Goal: Information Seeking & Learning: Learn about a topic

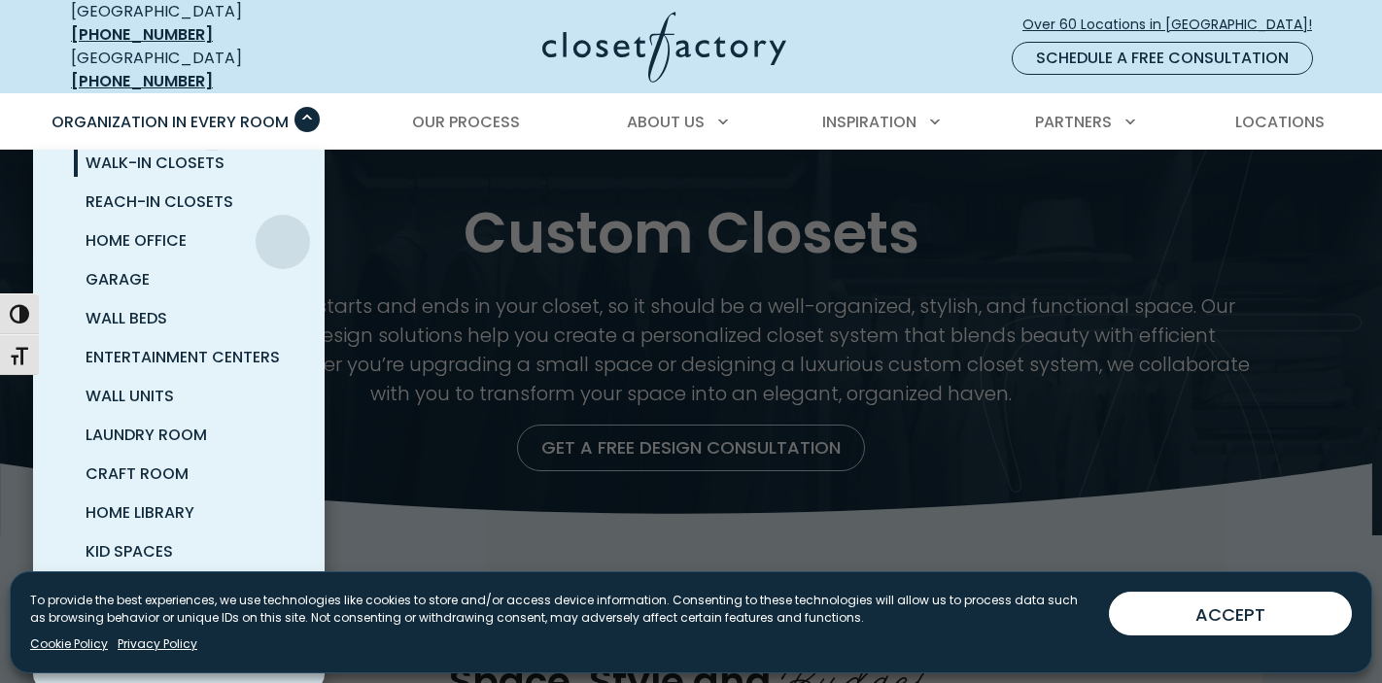
scroll to position [71, 0]
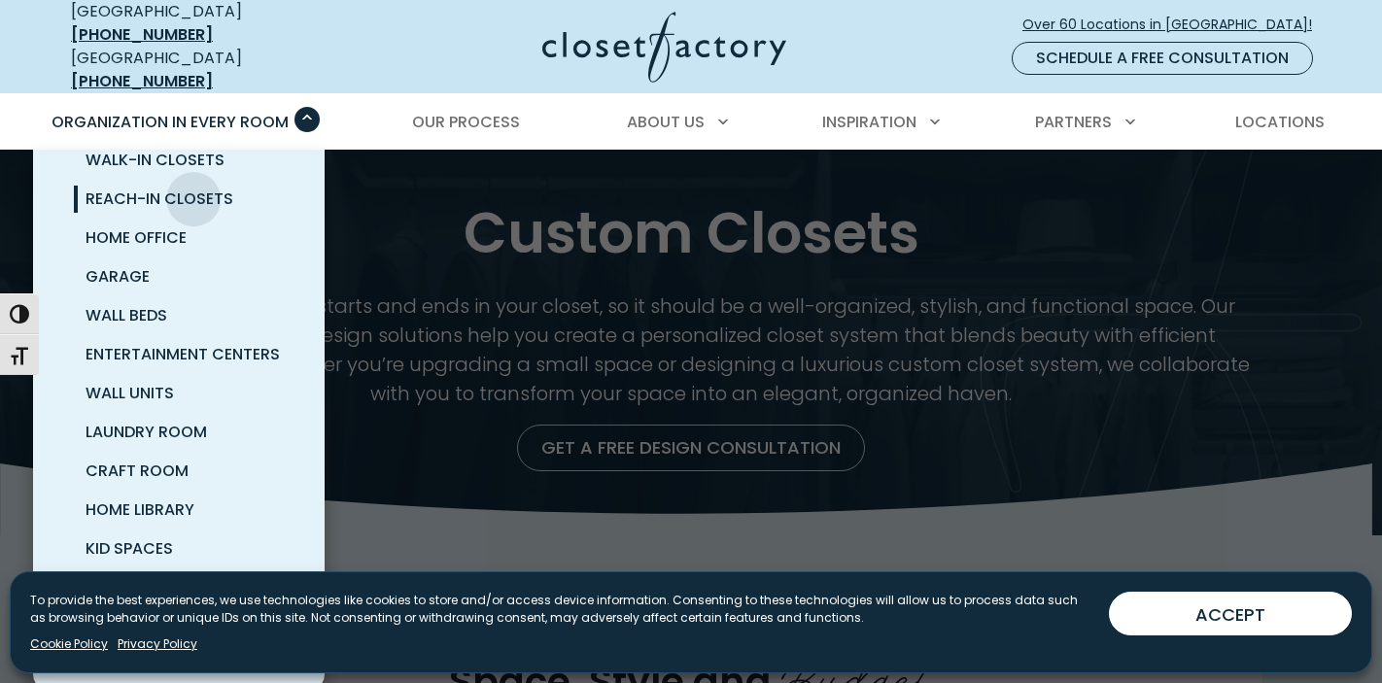
click at [193, 188] on span "Reach-In Closets" at bounding box center [160, 199] width 148 height 22
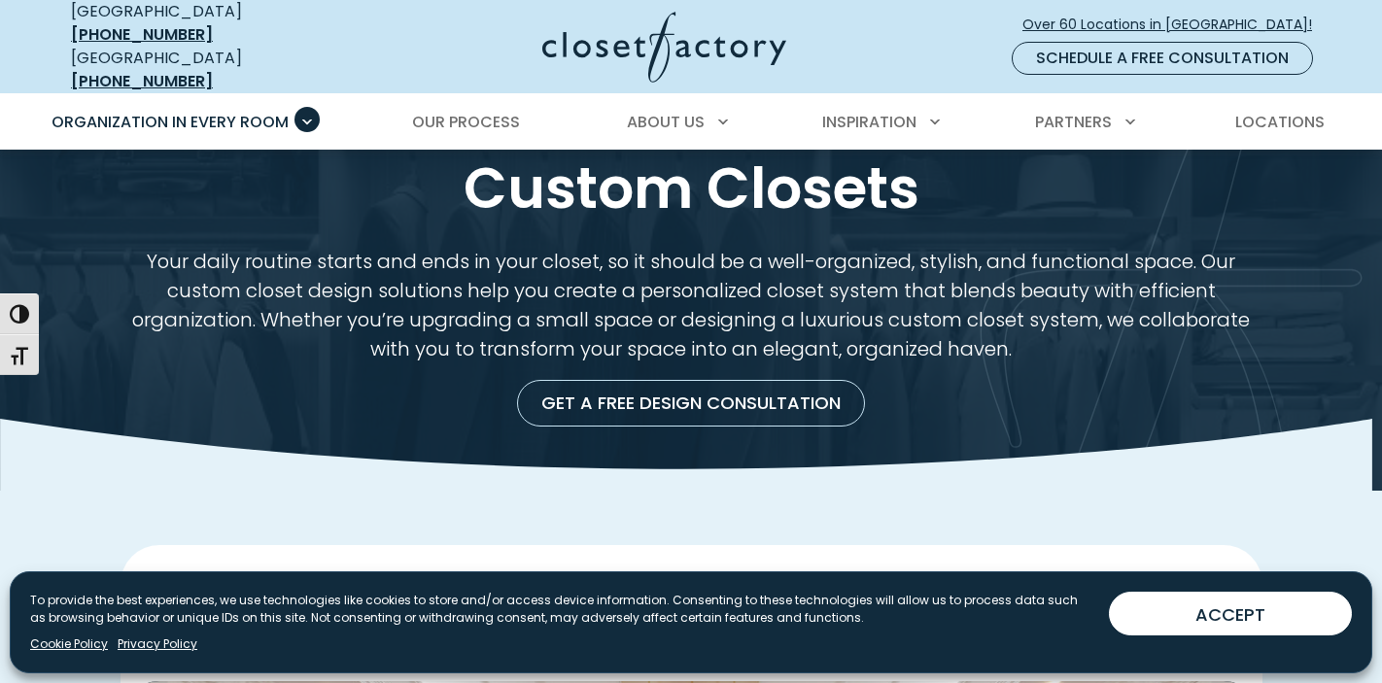
scroll to position [62, 0]
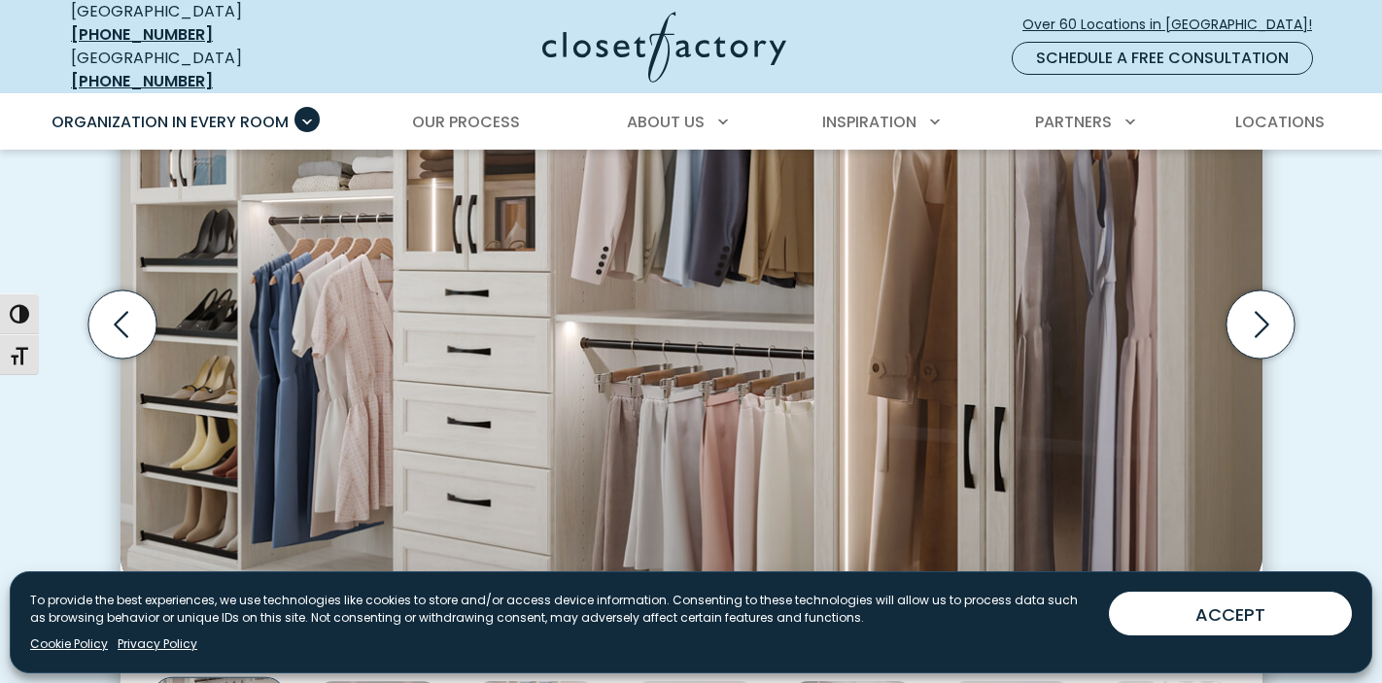
scroll to position [727, 0]
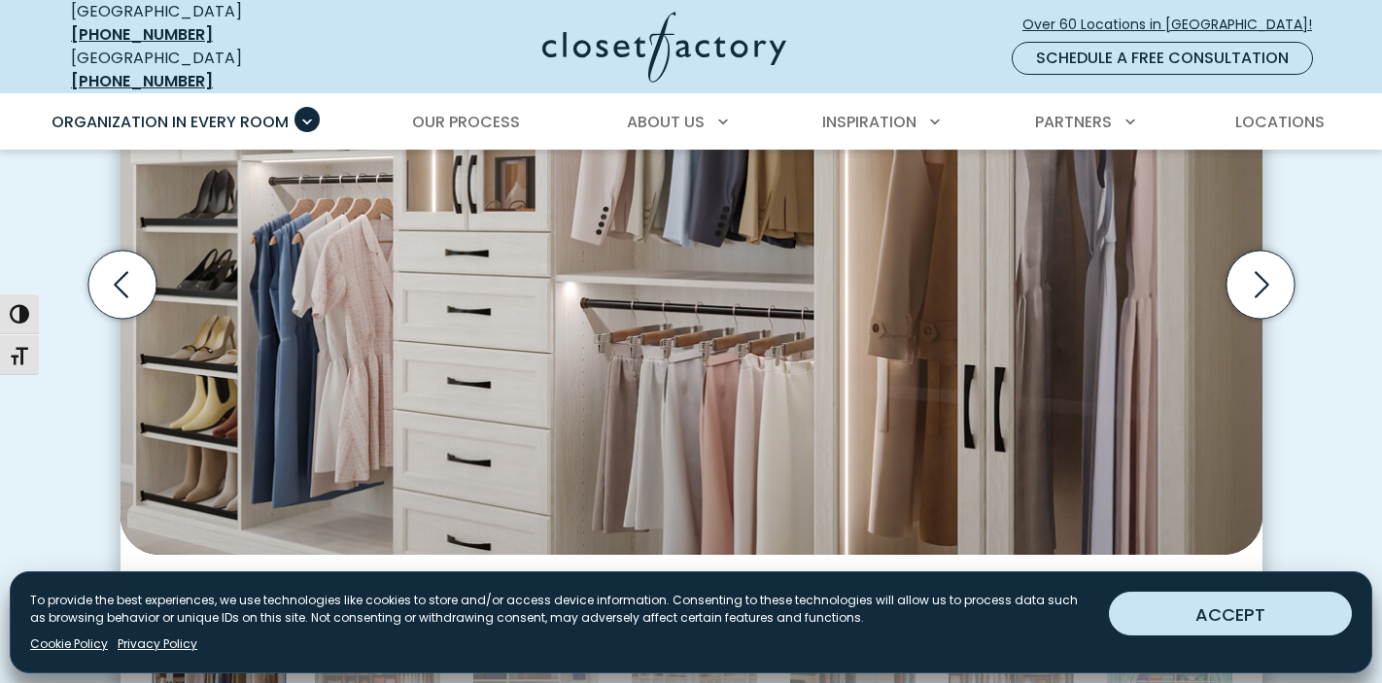
click at [1181, 615] on button "ACCEPT" at bounding box center [1230, 614] width 243 height 44
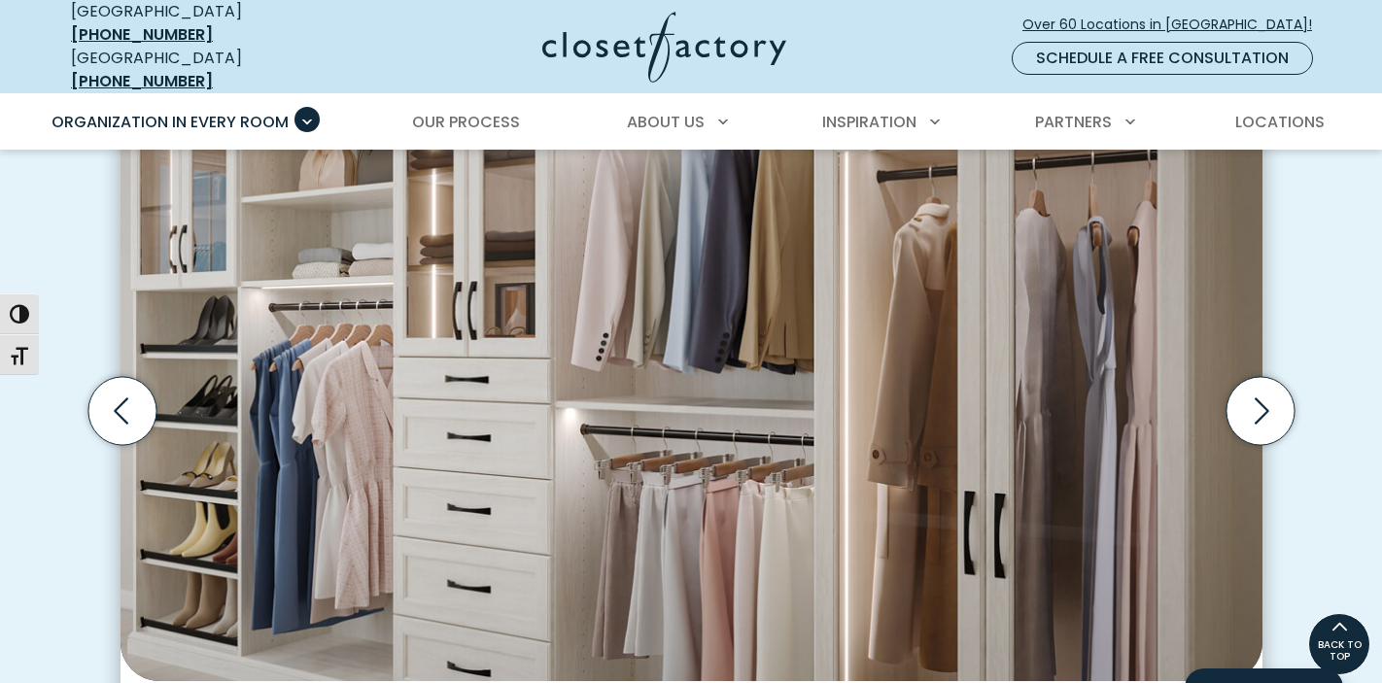
scroll to position [590, 0]
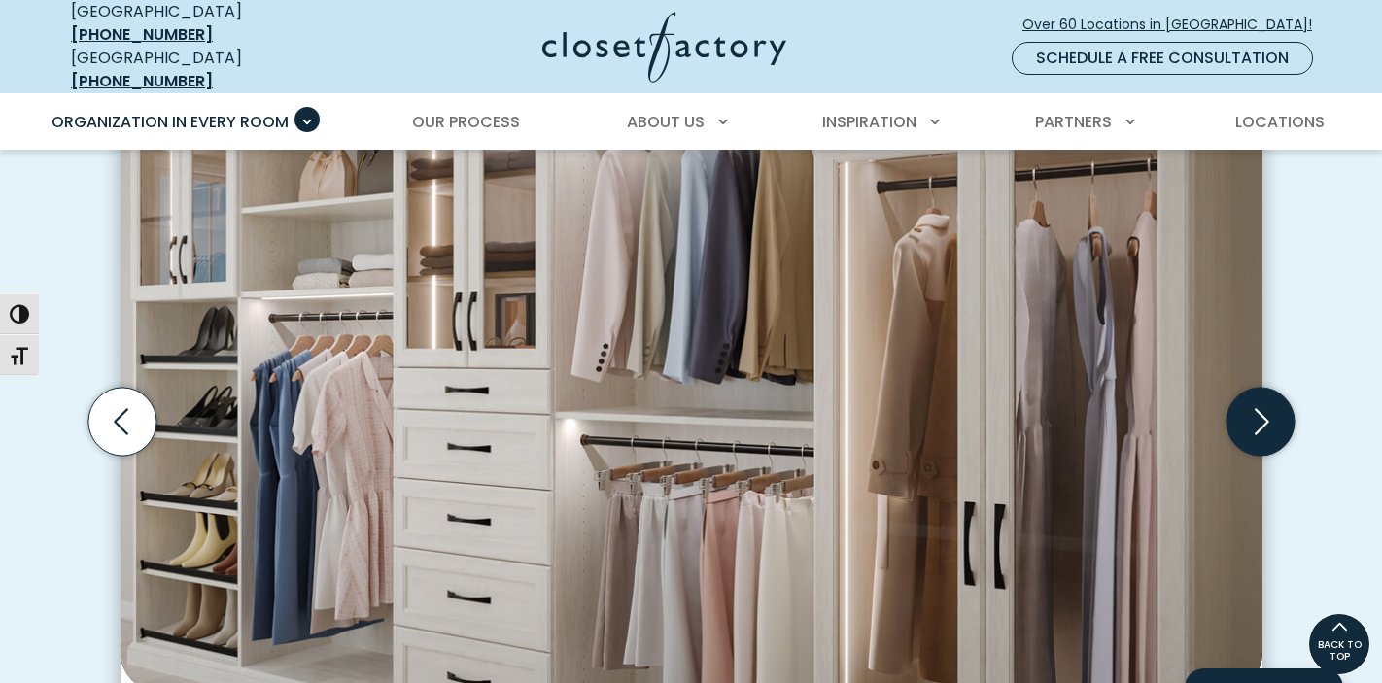
click at [1258, 401] on icon "Next slide" at bounding box center [1259, 422] width 68 height 68
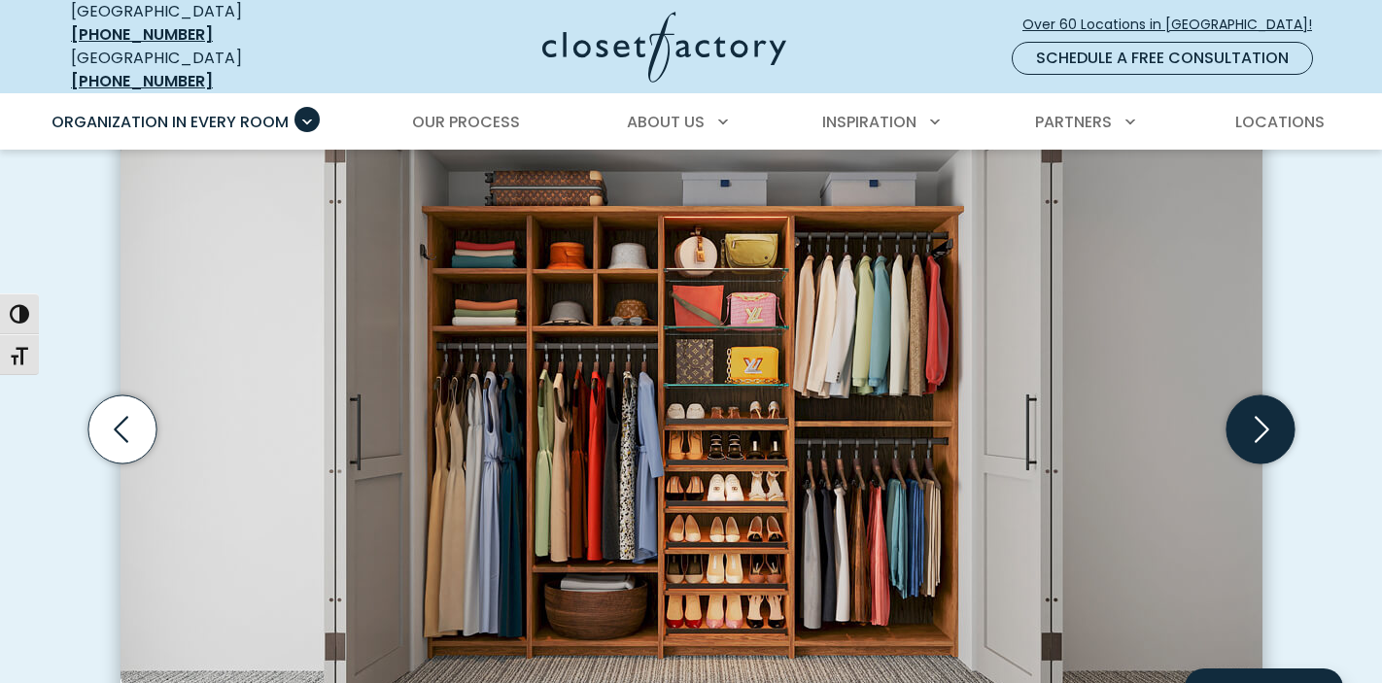
scroll to position [582, 0]
click at [1258, 402] on icon "Next slide" at bounding box center [1259, 430] width 68 height 68
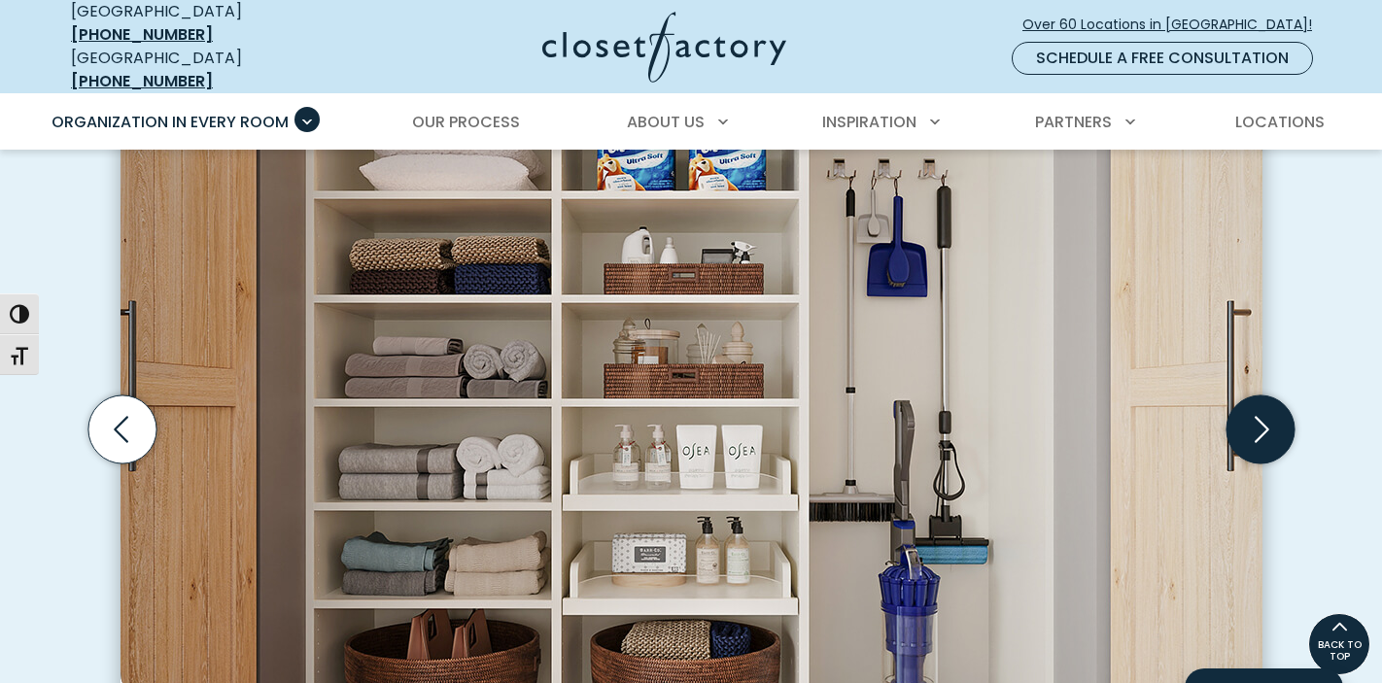
click at [1258, 402] on icon "Next slide" at bounding box center [1259, 430] width 68 height 68
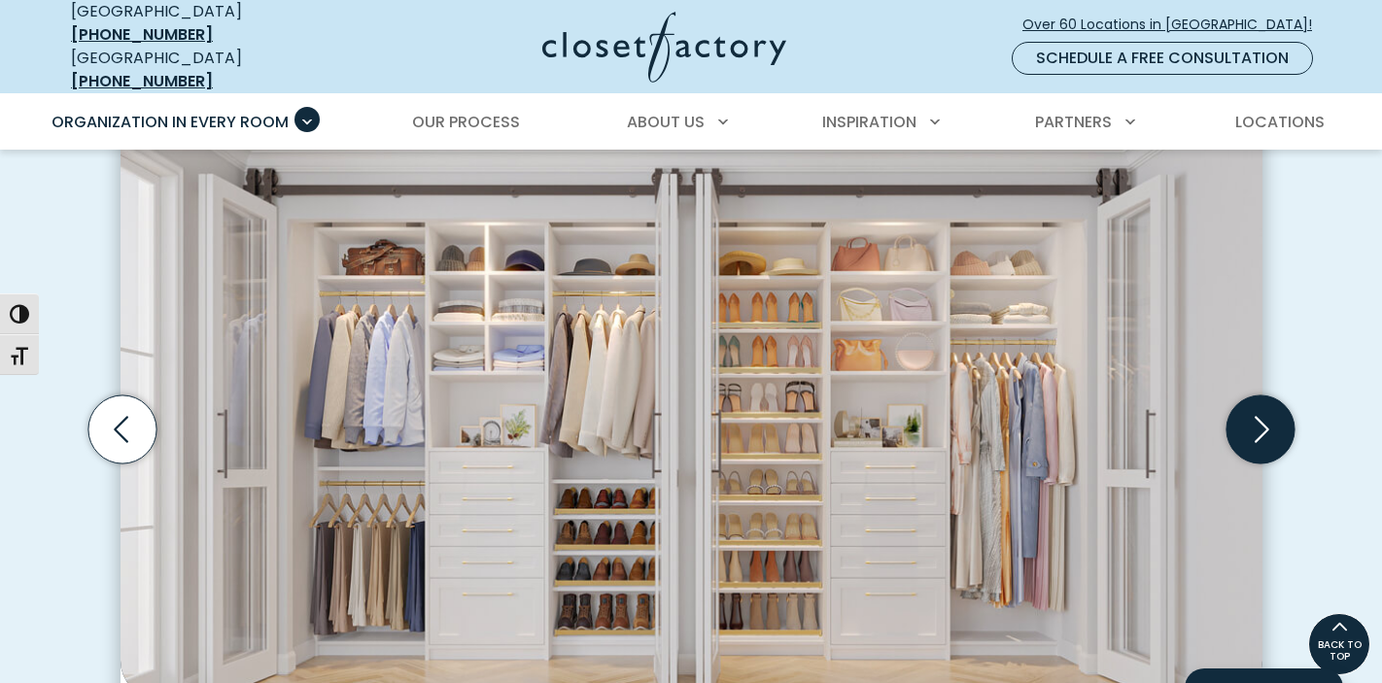
click at [1258, 402] on icon "Next slide" at bounding box center [1259, 430] width 68 height 68
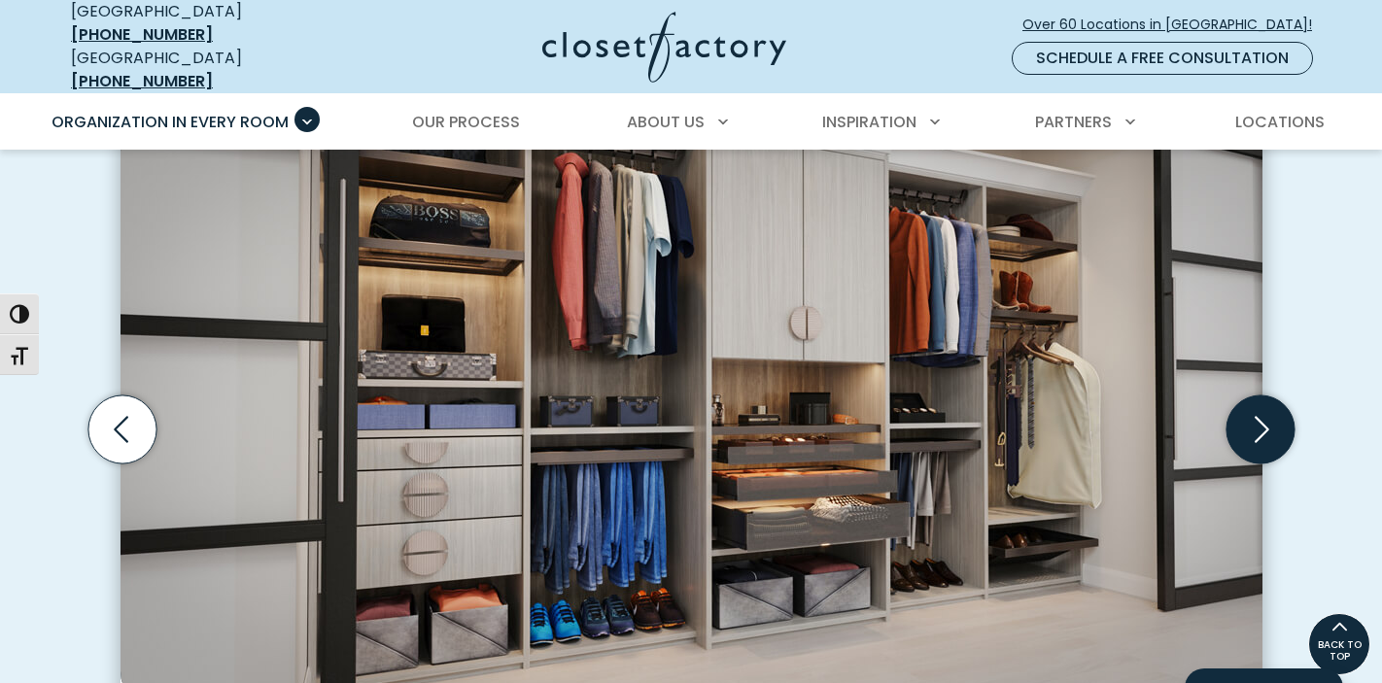
click at [1258, 402] on icon "Next slide" at bounding box center [1259, 430] width 68 height 68
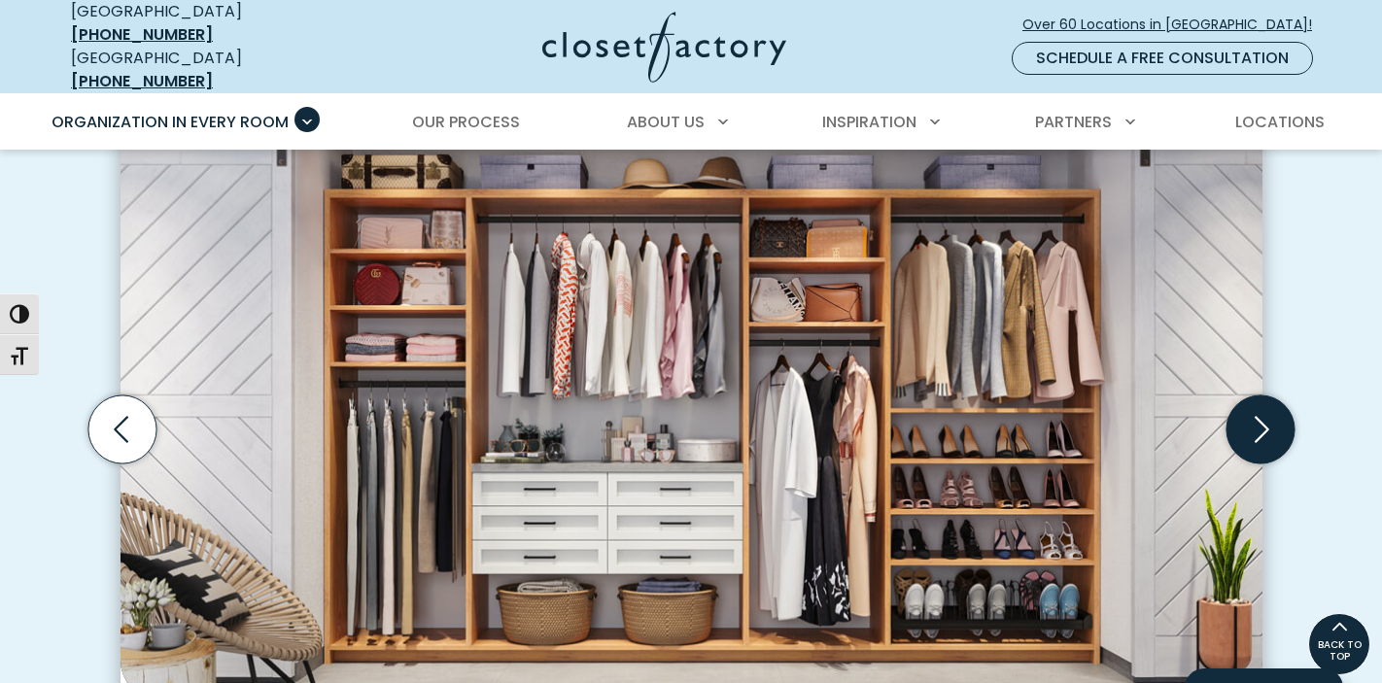
click at [1258, 402] on icon "Next slide" at bounding box center [1259, 430] width 68 height 68
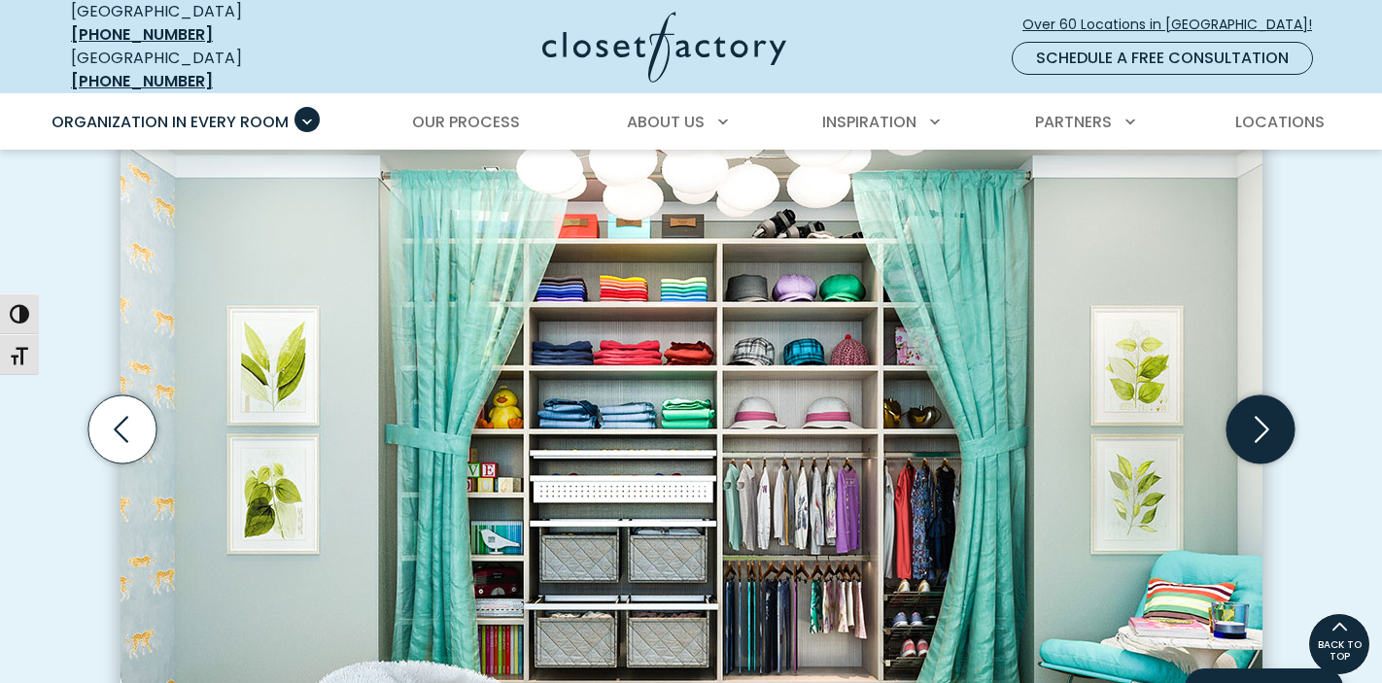
click at [1258, 402] on icon "Next slide" at bounding box center [1259, 430] width 68 height 68
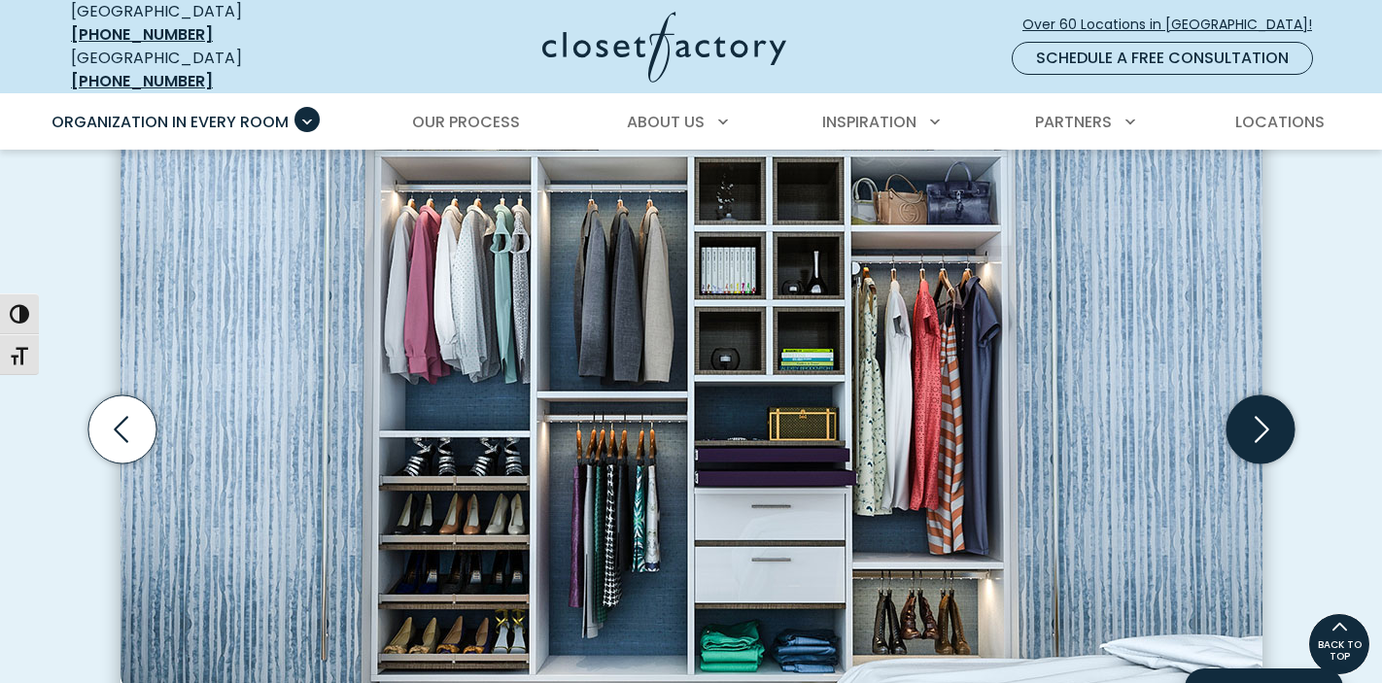
click at [1258, 402] on icon "Next slide" at bounding box center [1259, 430] width 68 height 68
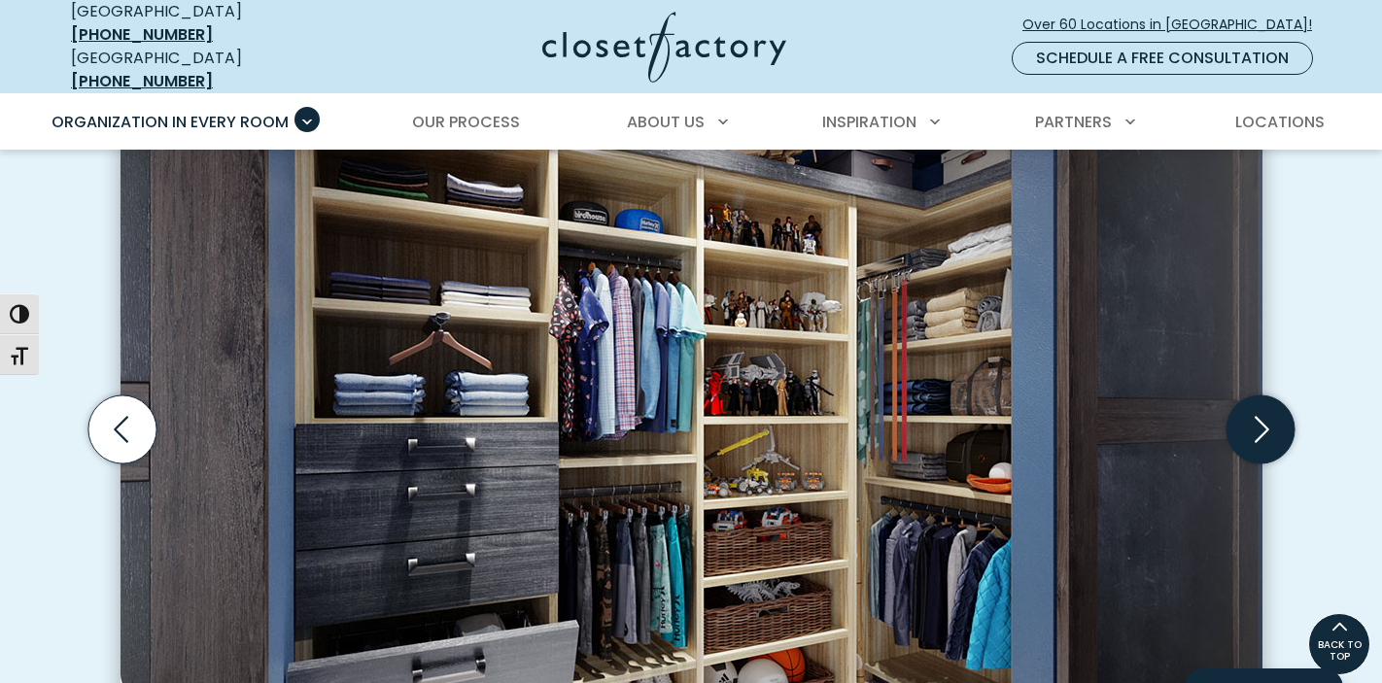
click at [1258, 402] on icon "Next slide" at bounding box center [1259, 430] width 68 height 68
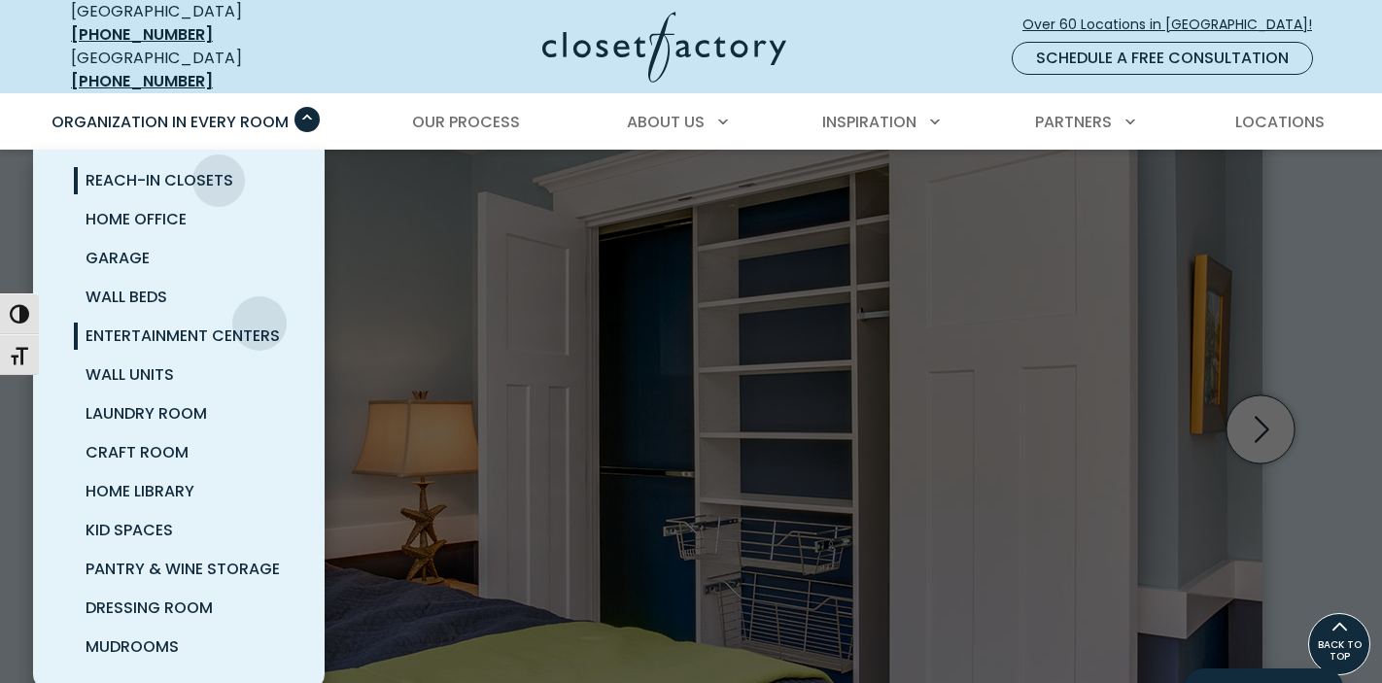
scroll to position [89, 0]
click at [210, 558] on span "Pantry & Wine Storage" at bounding box center [183, 569] width 194 height 22
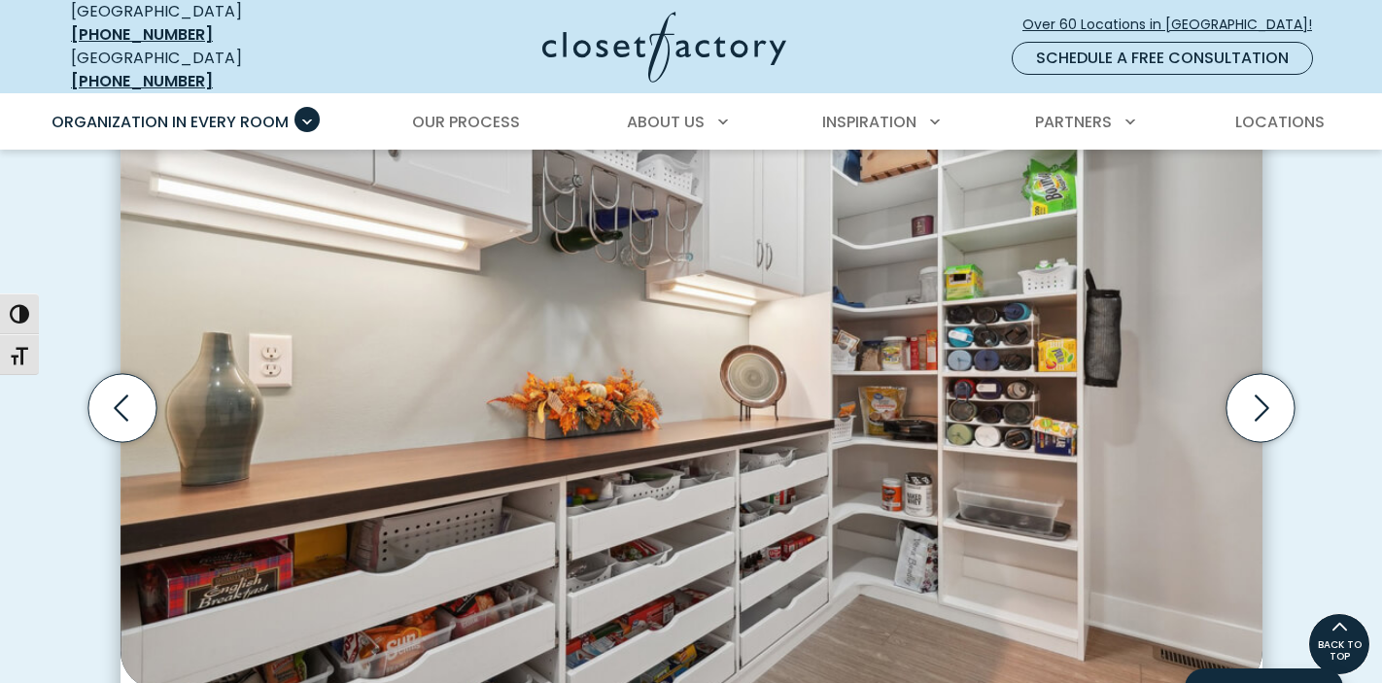
scroll to position [599, 0]
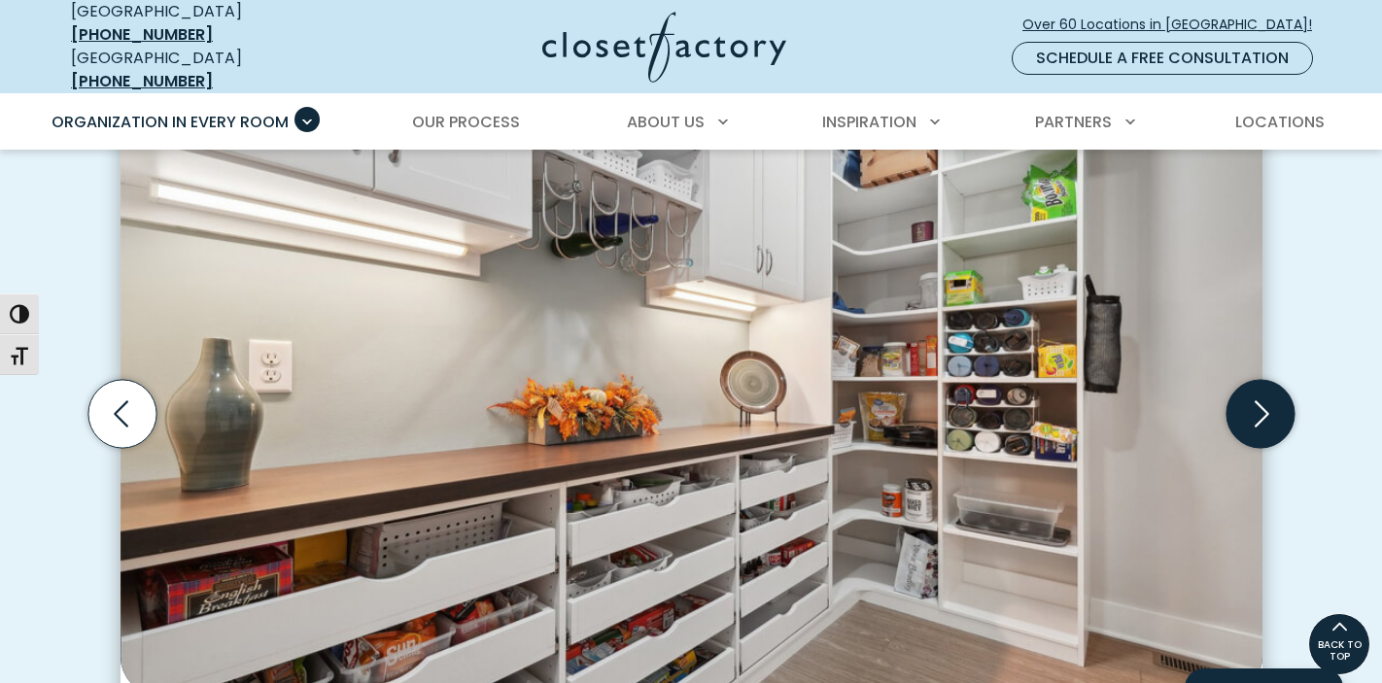
click at [1245, 409] on icon "Next slide" at bounding box center [1259, 414] width 68 height 68
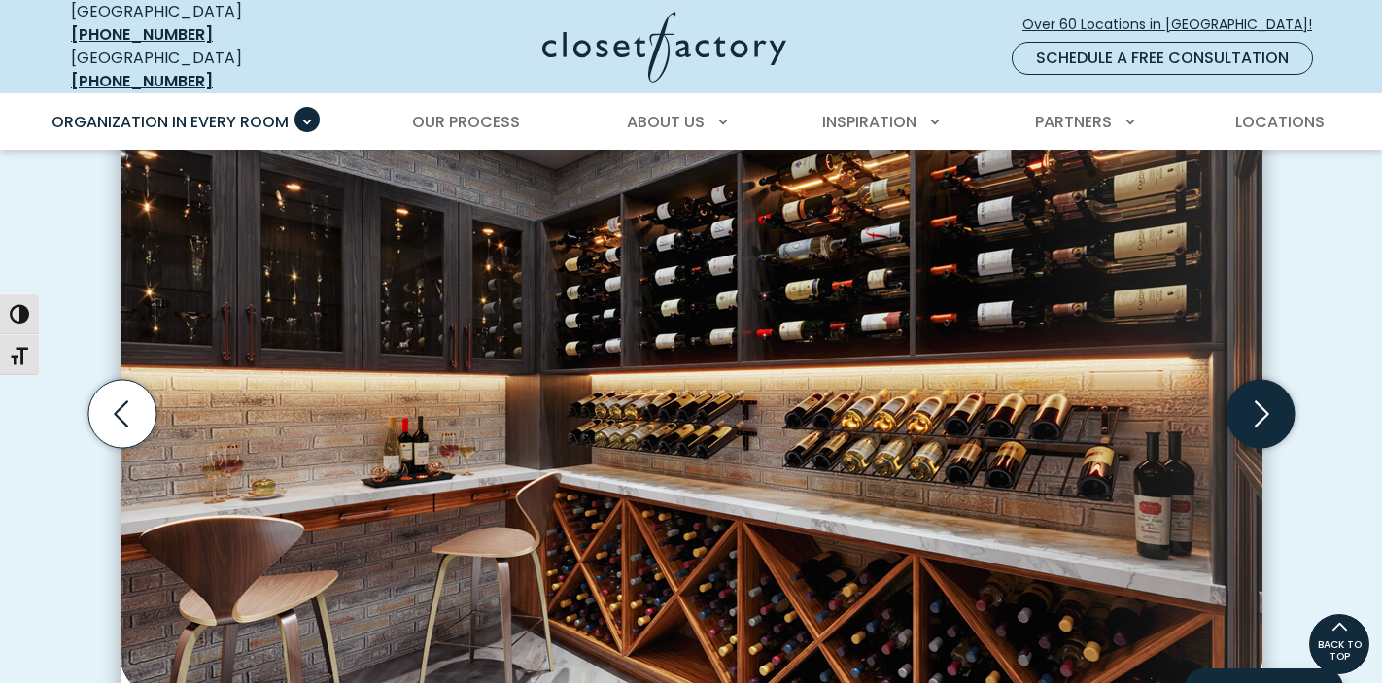
click at [1251, 403] on icon "Next slide" at bounding box center [1259, 414] width 68 height 68
